Goal: Transaction & Acquisition: Download file/media

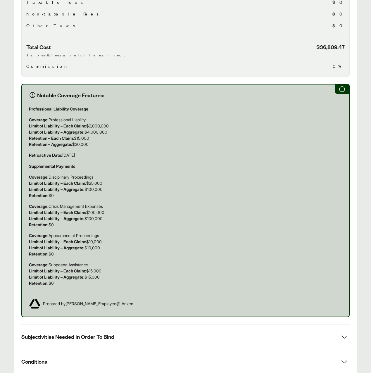
scroll to position [340, 0]
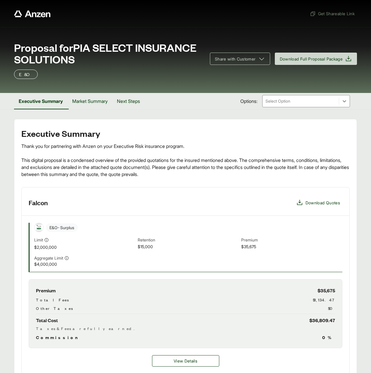
scroll to position [0, 0]
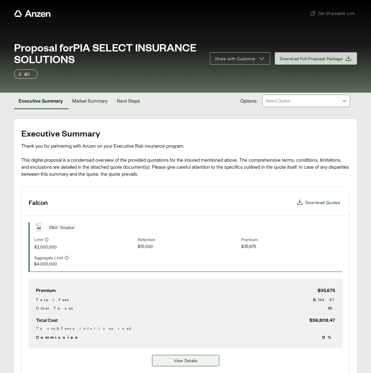
click at [179, 358] on span "View Details" at bounding box center [186, 360] width 24 height 6
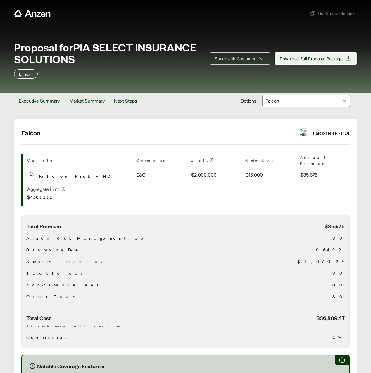
click at [303, 57] on span "Download Full Proposal Package" at bounding box center [311, 59] width 63 height 6
